Goal: Navigation & Orientation: Understand site structure

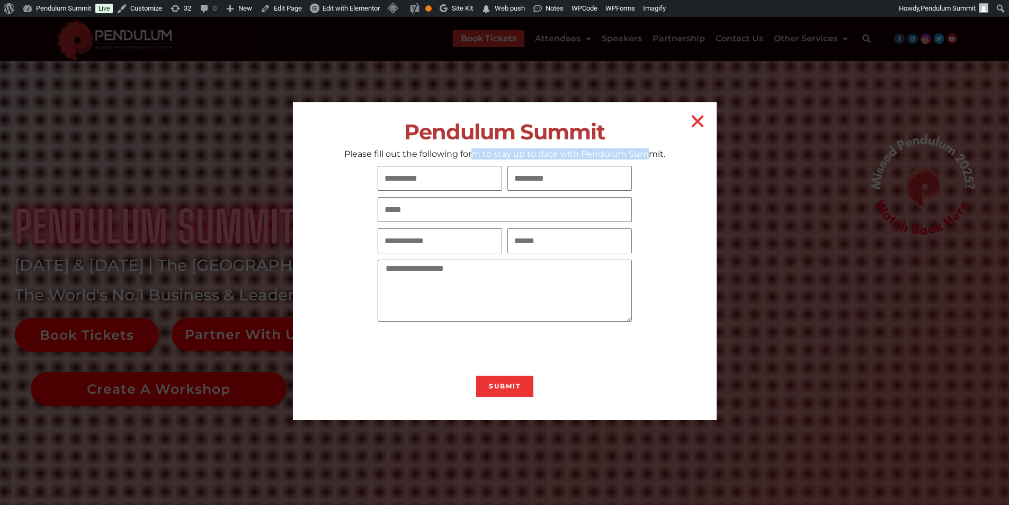
drag, startPoint x: 475, startPoint y: 155, endPoint x: 647, endPoint y: 149, distance: 172.8
click at [647, 149] on p "Please fill out the following form to stay up to date with Pendulum Summit." at bounding box center [505, 153] width 424 height 11
click at [644, 227] on section "First Name Last Name Email Company Name Number Comment or Message Submit" at bounding box center [505, 282] width 424 height 242
click at [669, 220] on section "First Name Last Name Email Company Name Number Comment or Message Submit" at bounding box center [505, 282] width 424 height 242
click at [690, 122] on icon "Close" at bounding box center [697, 121] width 17 height 17
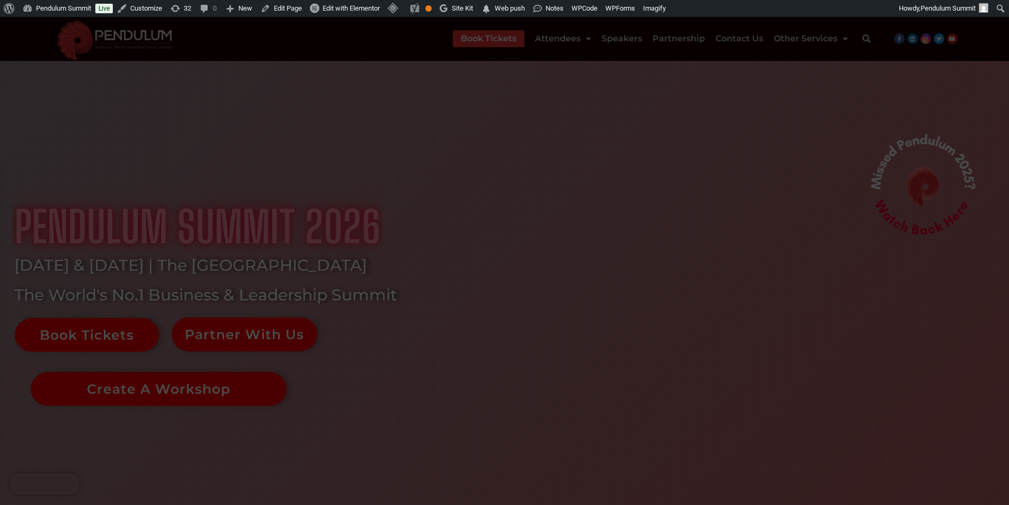
click at [694, 119] on icon "Close" at bounding box center [697, 121] width 17 height 17
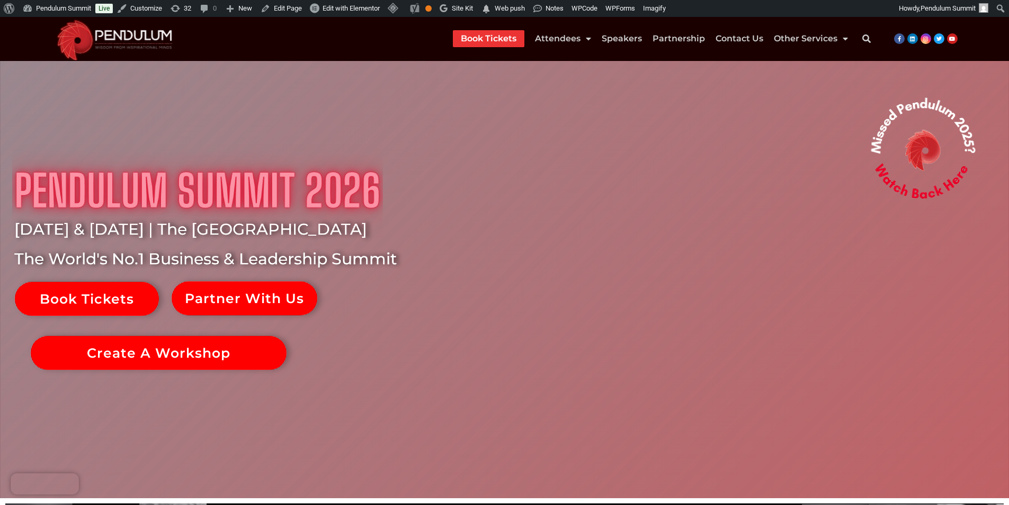
scroll to position [106, 0]
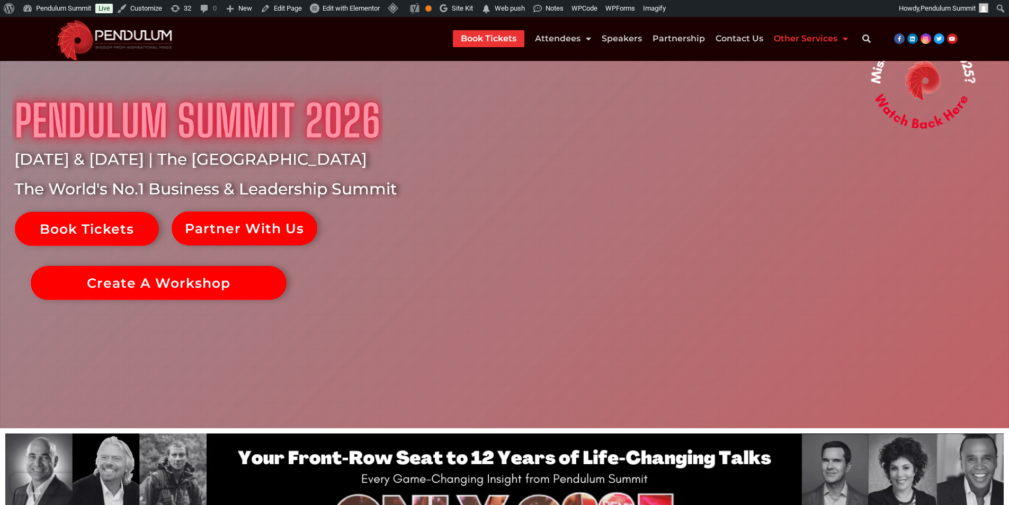
click at [840, 34] on span "Menu" at bounding box center [843, 38] width 11 height 19
click at [865, 38] on icon "Search" at bounding box center [866, 38] width 21 height 21
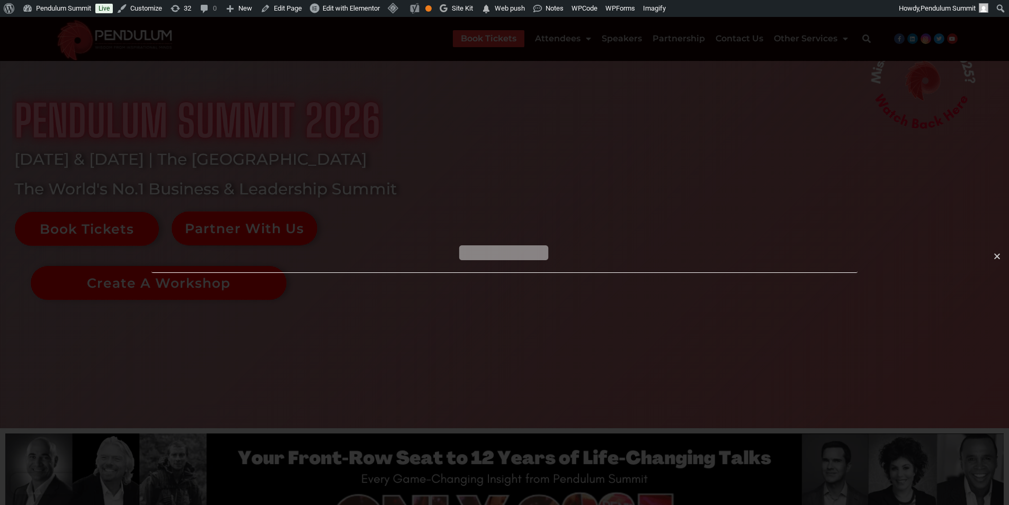
click at [995, 254] on icon "Close this search box." at bounding box center [997, 256] width 8 height 8
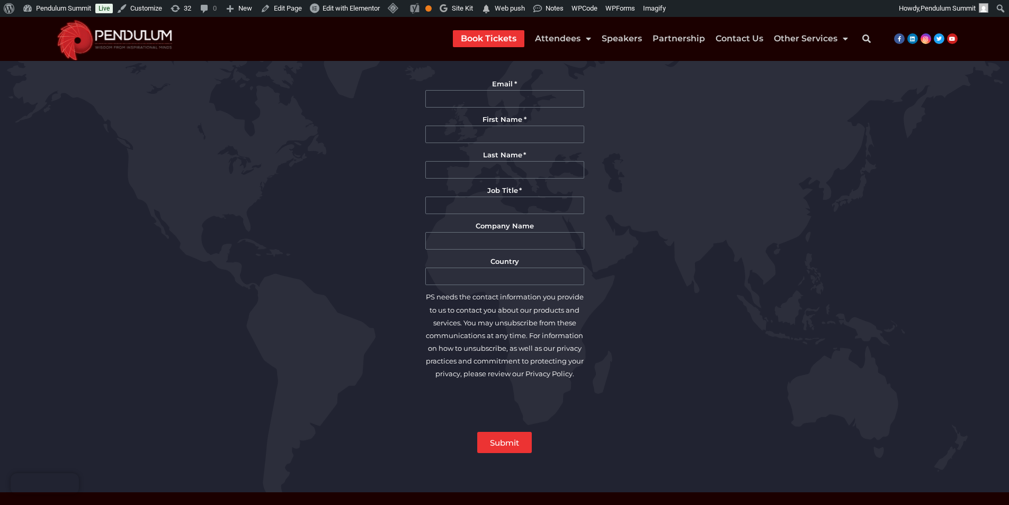
scroll to position [2282, 0]
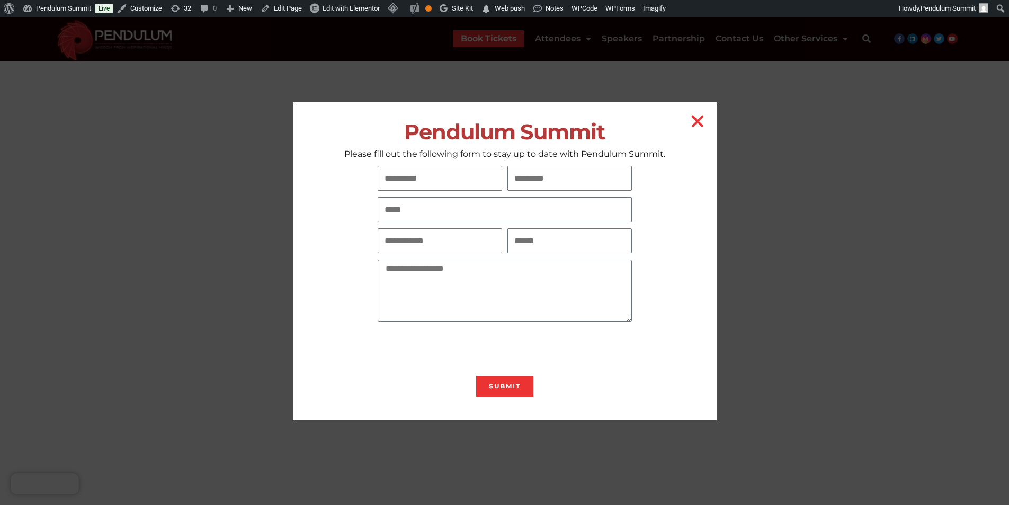
scroll to position [17, 0]
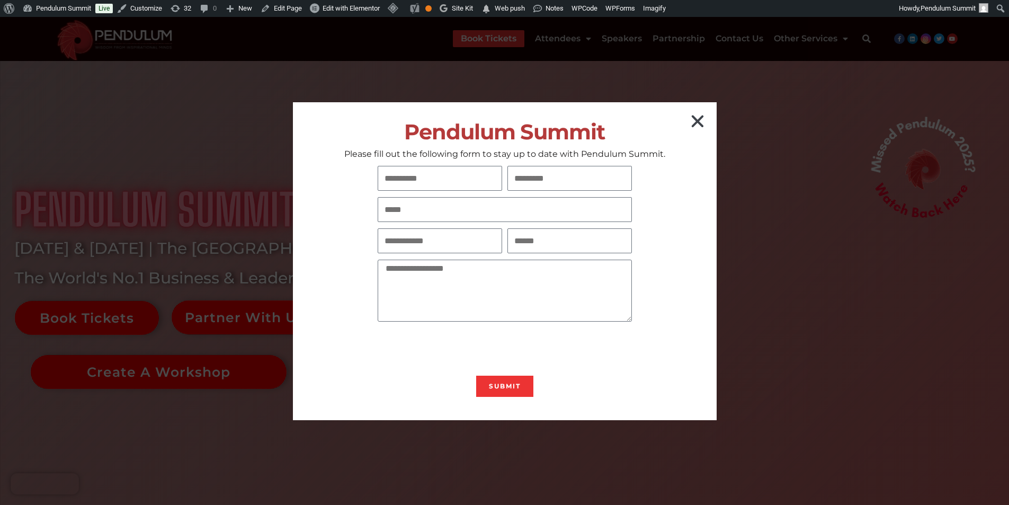
click at [697, 126] on icon "Close" at bounding box center [697, 121] width 17 height 17
